Goal: Go to known website: Access a specific website the user already knows

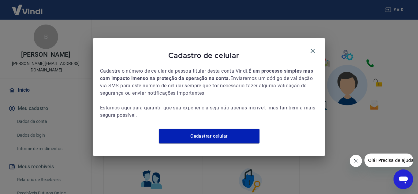
click at [313, 47] on icon "button" at bounding box center [312, 50] width 7 height 7
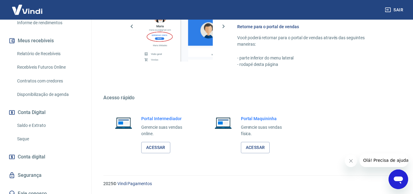
scroll to position [308, 0]
click at [156, 145] on link "Acessar" at bounding box center [155, 146] width 29 height 11
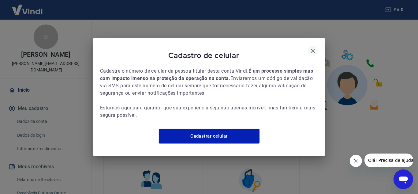
click at [315, 49] on icon "button" at bounding box center [312, 50] width 7 height 7
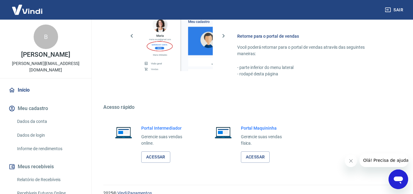
scroll to position [308, 0]
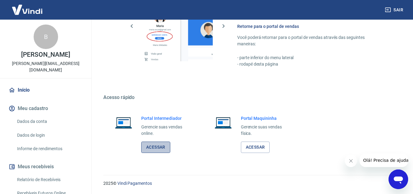
click at [161, 145] on link "Acessar" at bounding box center [155, 146] width 29 height 11
